Goal: Information Seeking & Learning: Learn about a topic

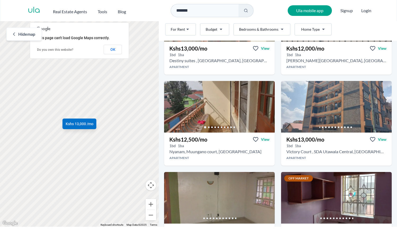
scroll to position [81, 0]
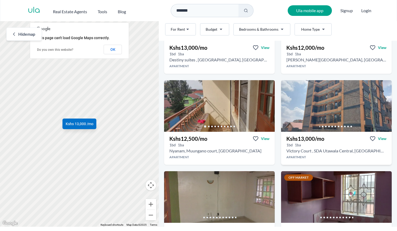
click at [302, 138] on h3 "Kshs 13,000 /mo" at bounding box center [305, 138] width 38 height 7
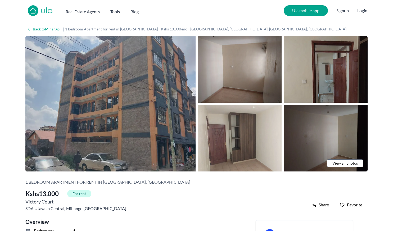
click at [128, 92] on img at bounding box center [110, 104] width 170 height 136
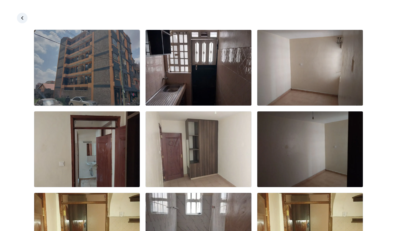
click at [86, 70] on img at bounding box center [87, 68] width 106 height 76
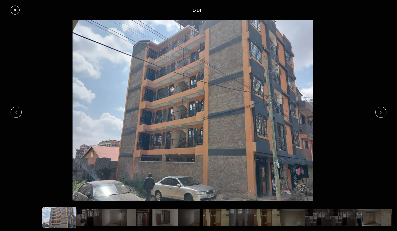
click at [380, 111] on icon at bounding box center [381, 112] width 4 height 4
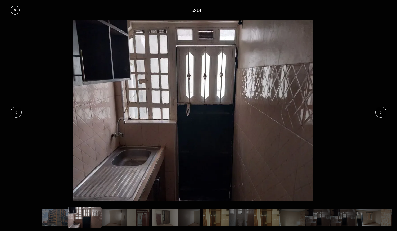
click at [381, 112] on icon at bounding box center [380, 112] width 1 height 2
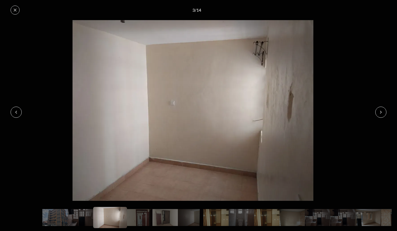
click at [381, 112] on icon at bounding box center [380, 112] width 1 height 2
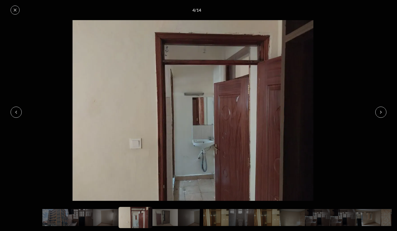
click at [381, 112] on icon at bounding box center [380, 112] width 1 height 2
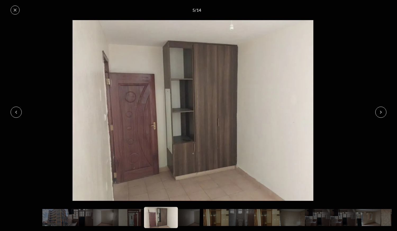
click at [381, 112] on icon at bounding box center [380, 112] width 1 height 2
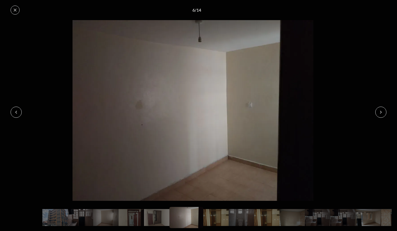
click at [381, 112] on icon at bounding box center [380, 112] width 1 height 2
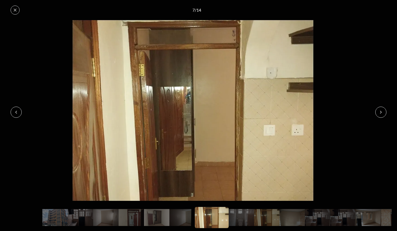
click at [381, 112] on icon at bounding box center [380, 112] width 1 height 2
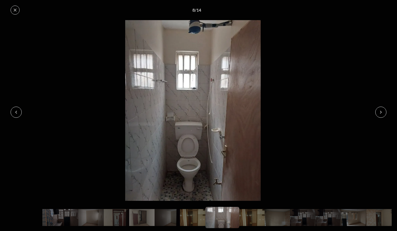
click at [381, 112] on icon at bounding box center [380, 112] width 1 height 2
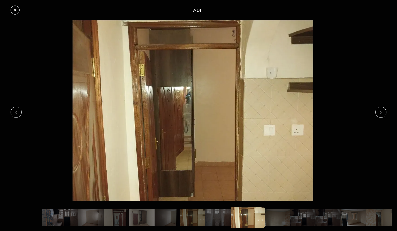
click at [381, 112] on icon at bounding box center [380, 112] width 1 height 2
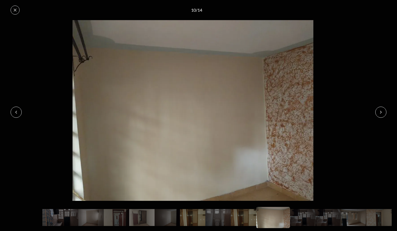
click at [381, 112] on icon at bounding box center [380, 112] width 1 height 2
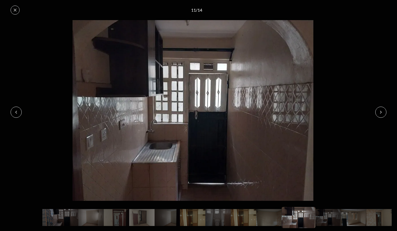
click at [381, 112] on icon at bounding box center [380, 112] width 1 height 2
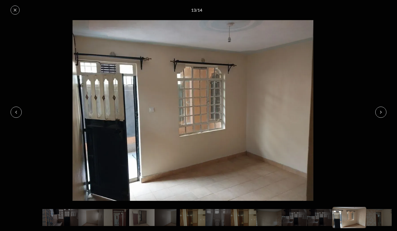
click at [381, 112] on icon at bounding box center [380, 112] width 1 height 2
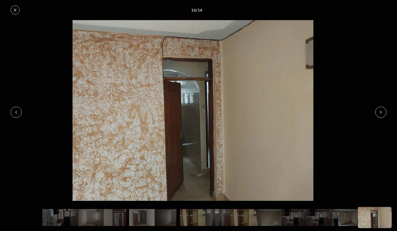
click at [17, 112] on icon at bounding box center [16, 112] width 4 height 4
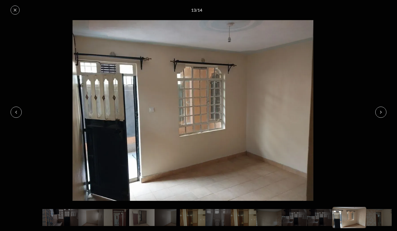
click at [379, 109] on button at bounding box center [380, 112] width 11 height 11
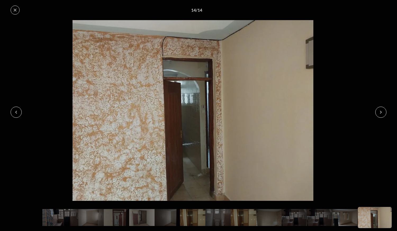
click at [380, 111] on icon at bounding box center [380, 112] width 1 height 2
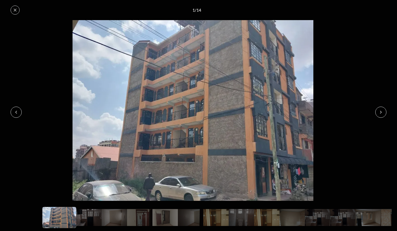
click at [380, 111] on icon at bounding box center [380, 112] width 1 height 2
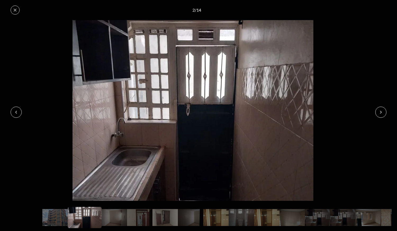
click at [17, 11] on icon at bounding box center [15, 10] width 4 height 4
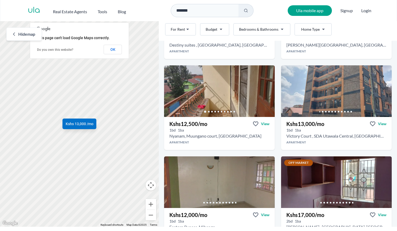
scroll to position [120, 0]
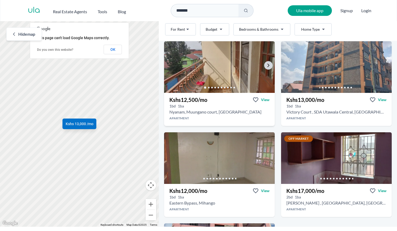
click at [220, 69] on img at bounding box center [219, 67] width 116 height 54
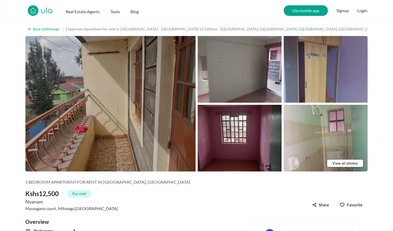
click at [112, 94] on img at bounding box center [110, 104] width 170 height 136
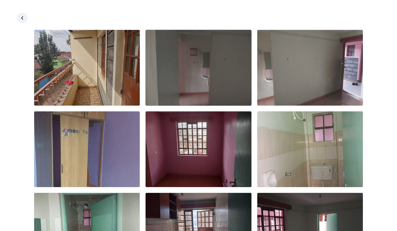
click at [170, 76] on img at bounding box center [199, 68] width 106 height 76
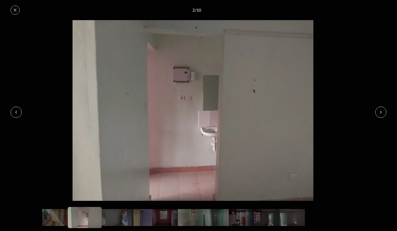
click at [377, 111] on button at bounding box center [380, 112] width 11 height 11
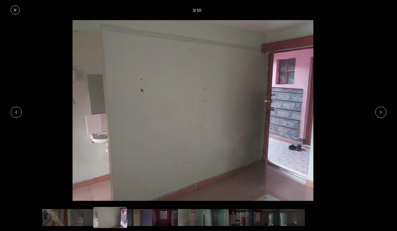
click at [377, 111] on button at bounding box center [380, 112] width 11 height 11
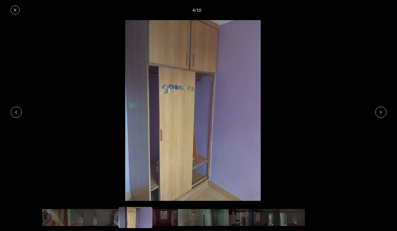
click at [377, 111] on button at bounding box center [380, 112] width 11 height 11
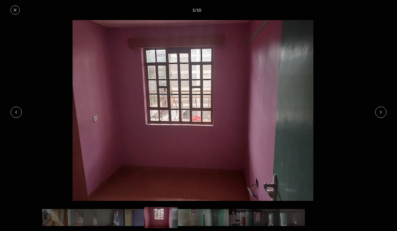
click at [377, 111] on button at bounding box center [380, 112] width 11 height 11
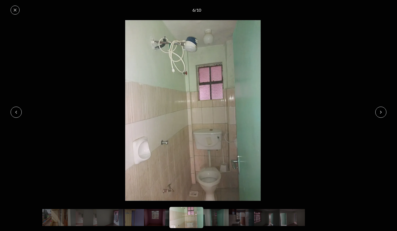
click at [377, 111] on button at bounding box center [380, 112] width 11 height 11
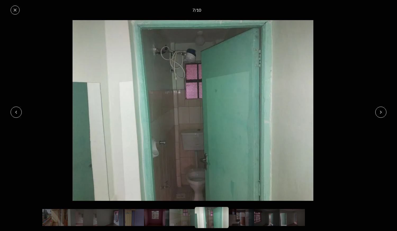
click at [14, 113] on icon at bounding box center [16, 112] width 4 height 4
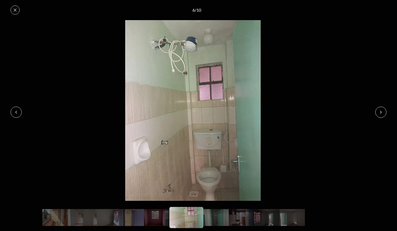
click at [381, 113] on icon at bounding box center [380, 112] width 1 height 2
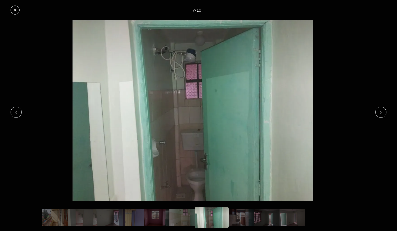
click at [381, 113] on icon at bounding box center [380, 112] width 1 height 2
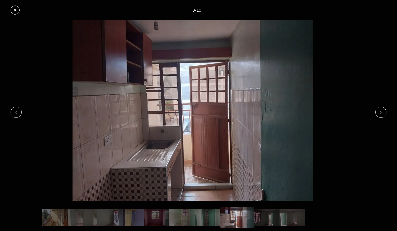
click at [381, 113] on icon at bounding box center [380, 112] width 1 height 2
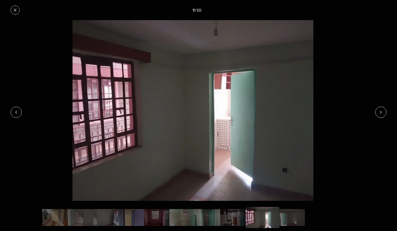
click at [381, 113] on icon at bounding box center [380, 112] width 1 height 2
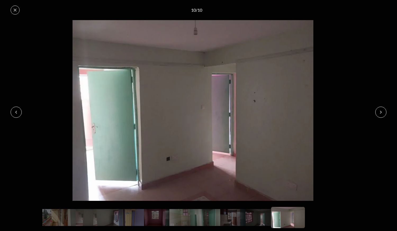
click at [381, 113] on icon at bounding box center [380, 112] width 1 height 2
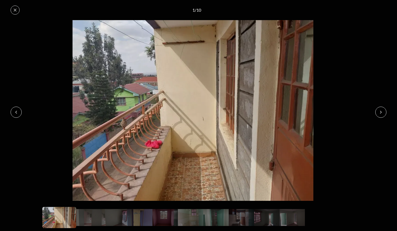
click at [381, 113] on icon at bounding box center [380, 112] width 1 height 2
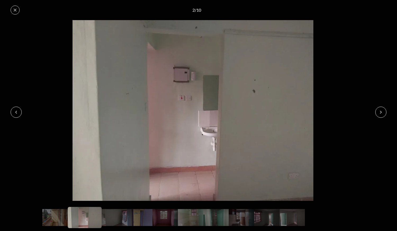
click at [381, 113] on icon at bounding box center [380, 112] width 1 height 2
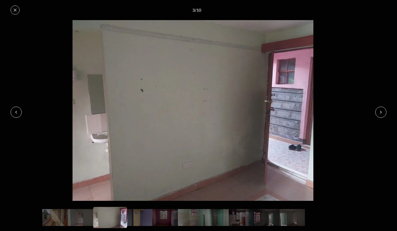
click at [381, 113] on icon at bounding box center [380, 112] width 1 height 2
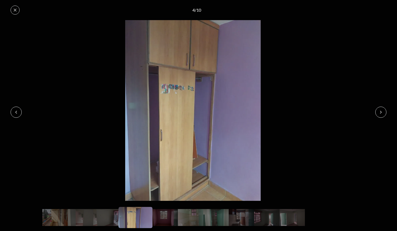
click at [381, 113] on icon at bounding box center [380, 112] width 1 height 2
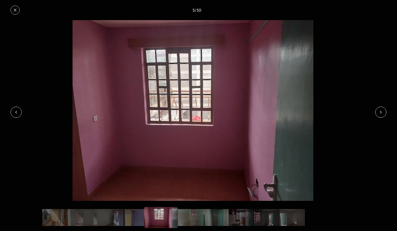
click at [14, 8] on icon at bounding box center [15, 10] width 4 height 4
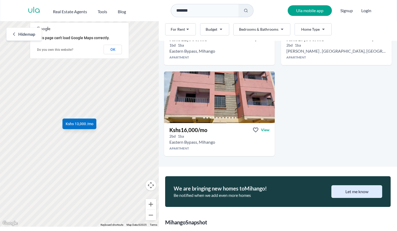
scroll to position [276, 0]
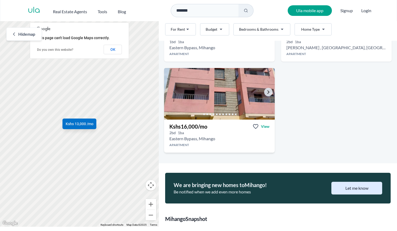
click at [205, 88] on img at bounding box center [219, 94] width 116 height 54
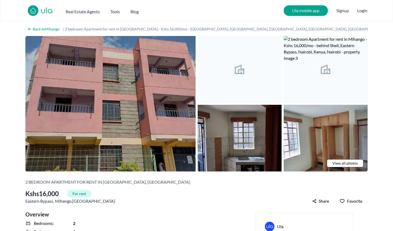
click at [107, 85] on img at bounding box center [110, 104] width 170 height 136
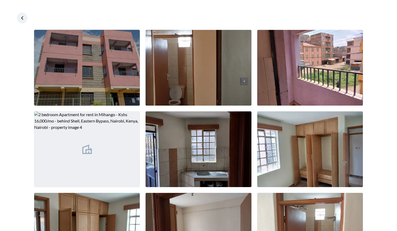
click at [106, 72] on img at bounding box center [87, 68] width 106 height 76
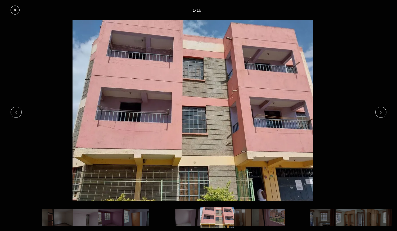
click at [381, 111] on icon at bounding box center [381, 112] width 4 height 4
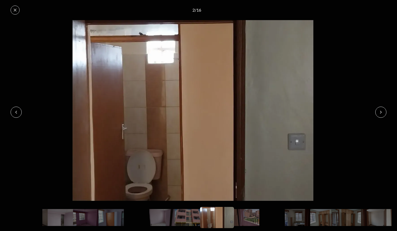
click at [381, 111] on icon at bounding box center [381, 112] width 4 height 4
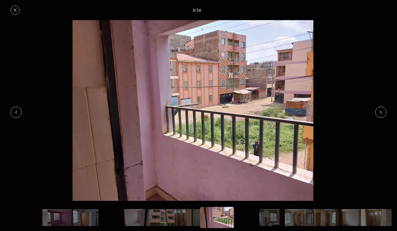
click at [381, 113] on icon at bounding box center [381, 112] width 4 height 4
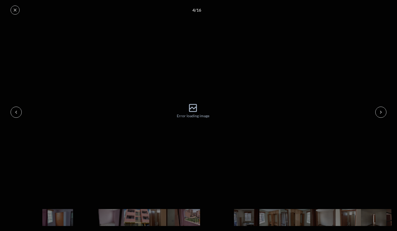
click at [381, 113] on icon at bounding box center [381, 112] width 4 height 4
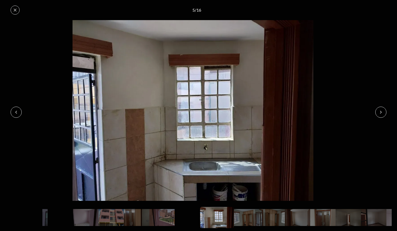
click at [381, 113] on icon at bounding box center [381, 112] width 4 height 4
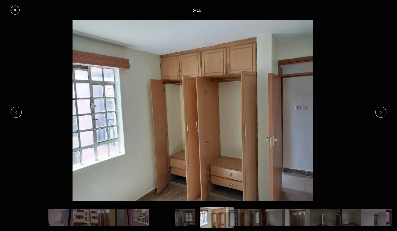
click at [381, 113] on icon at bounding box center [381, 112] width 4 height 4
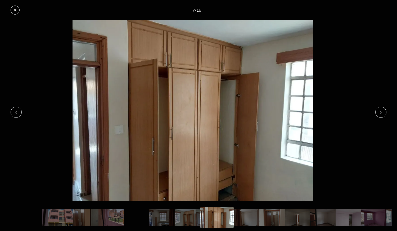
click at [381, 113] on icon at bounding box center [381, 112] width 4 height 4
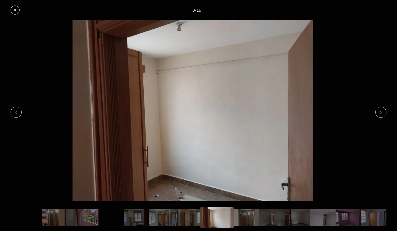
click at [381, 113] on icon at bounding box center [381, 112] width 4 height 4
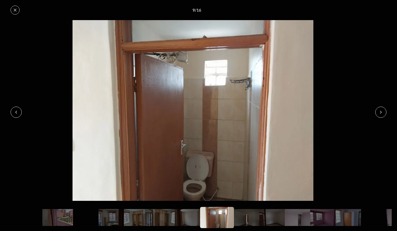
click at [381, 113] on icon at bounding box center [381, 112] width 4 height 4
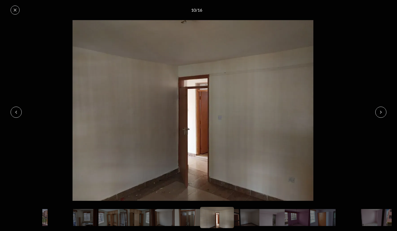
click at [217, 81] on img at bounding box center [193, 110] width 386 height 181
